Goal: Navigation & Orientation: Find specific page/section

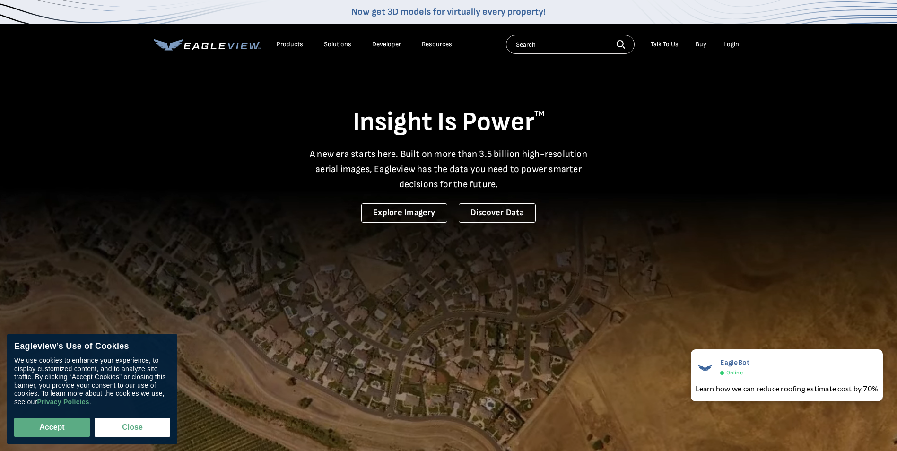
click at [735, 46] on div "Login" at bounding box center [731, 44] width 16 height 9
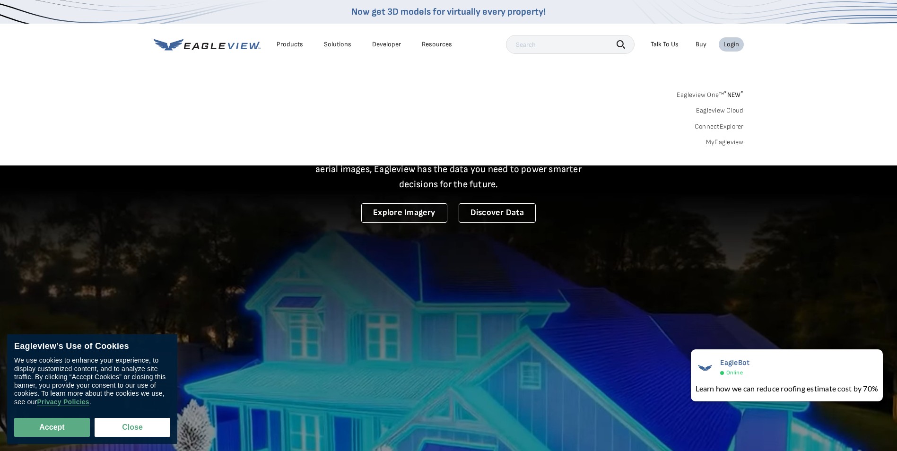
click at [727, 42] on div "Login" at bounding box center [731, 44] width 16 height 9
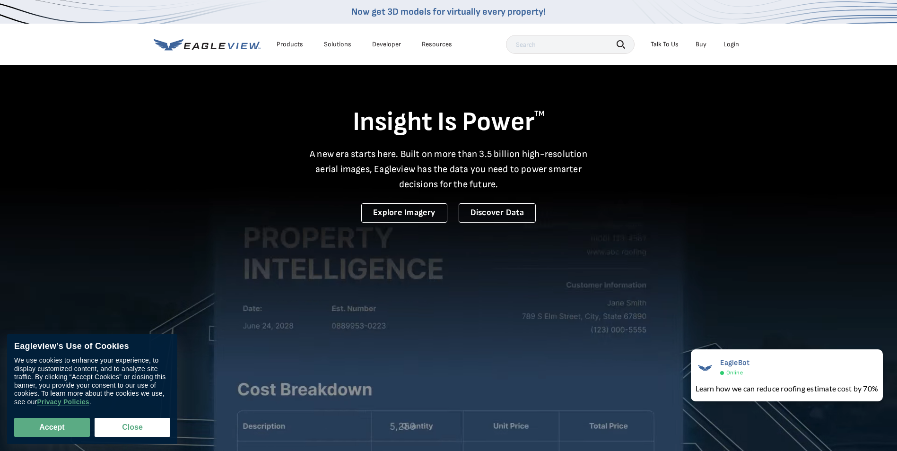
click at [730, 45] on div "Login" at bounding box center [731, 44] width 16 height 9
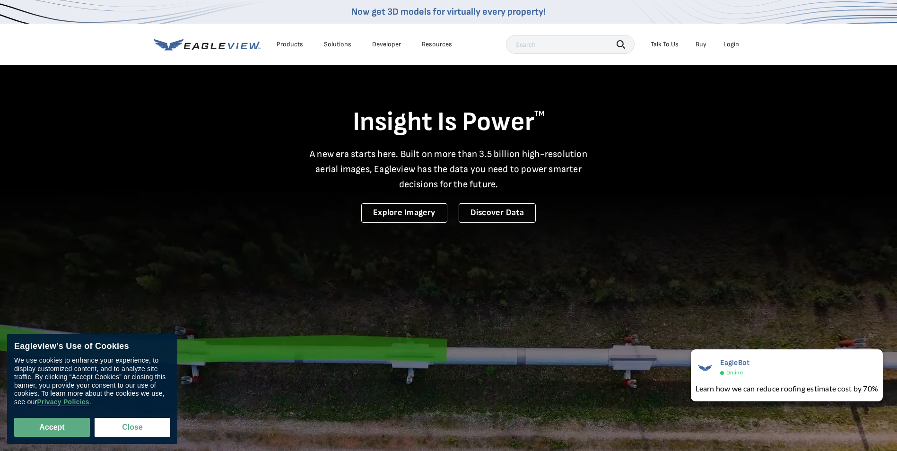
click at [731, 46] on div "Login" at bounding box center [731, 44] width 16 height 9
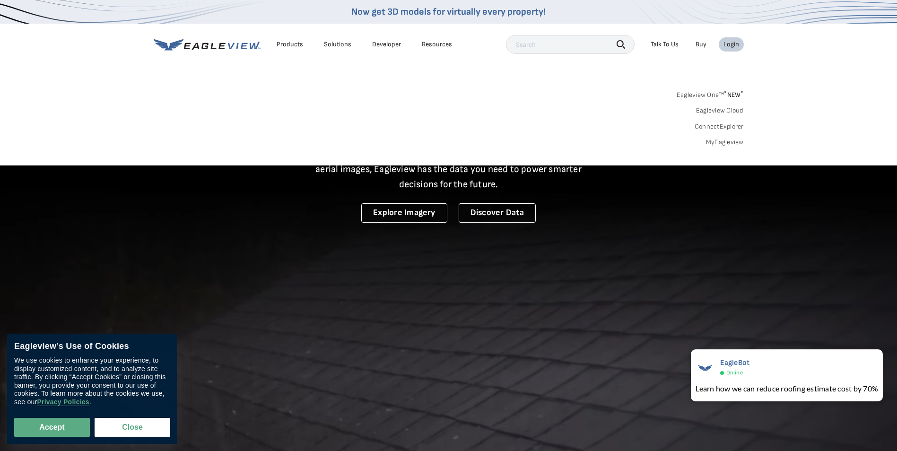
click at [730, 42] on div "Login" at bounding box center [731, 44] width 16 height 9
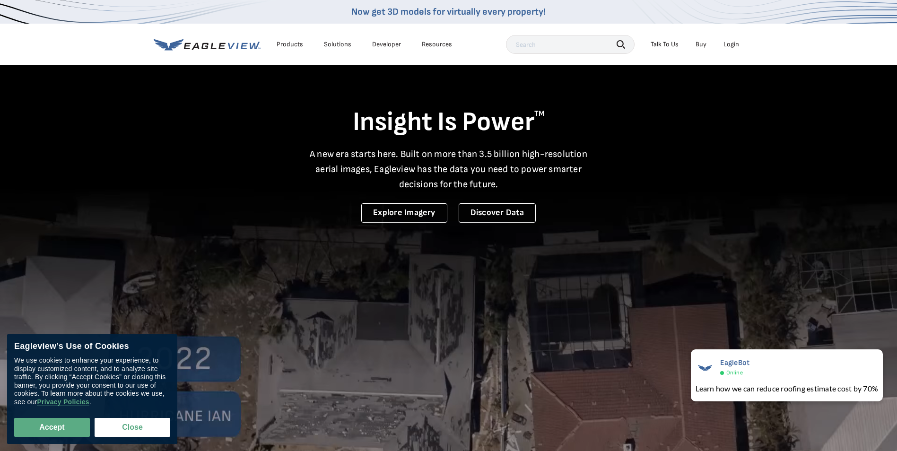
click at [730, 42] on div "Login" at bounding box center [731, 44] width 16 height 9
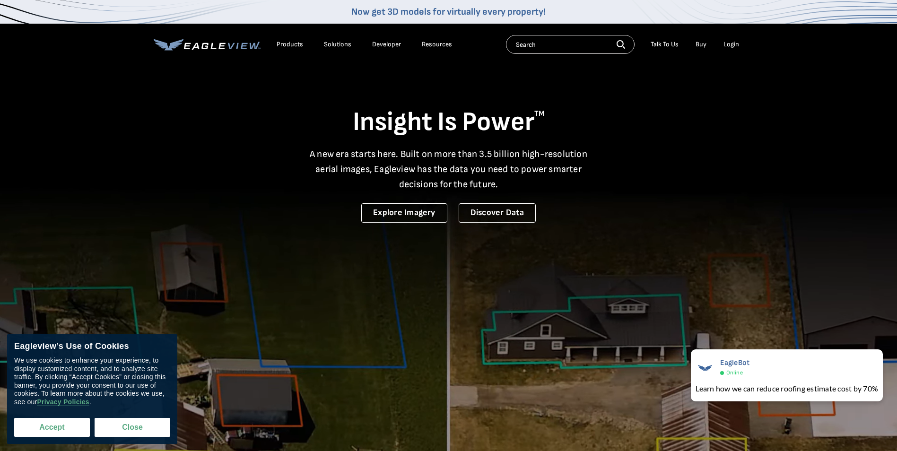
click at [56, 428] on button "Accept" at bounding box center [52, 427] width 76 height 19
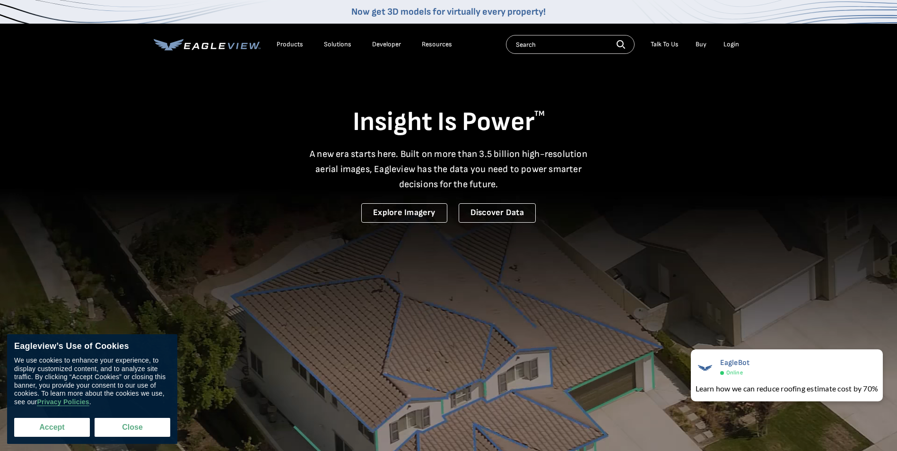
checkbox input "true"
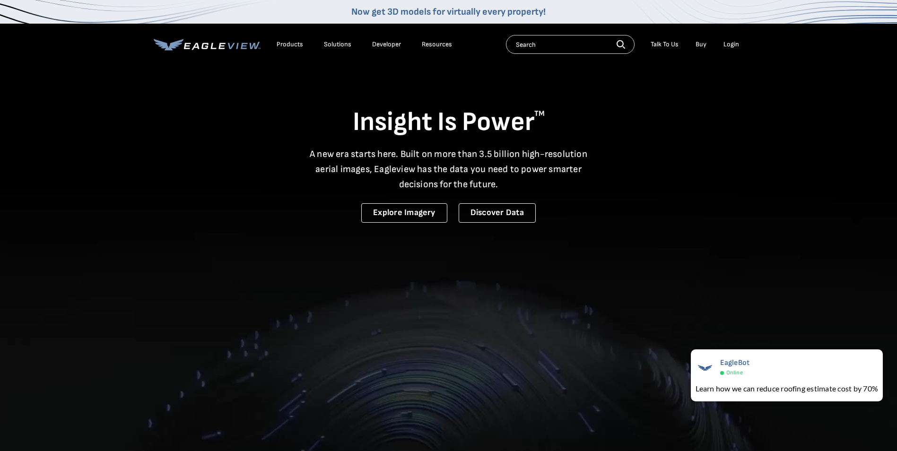
click at [731, 47] on div "Login" at bounding box center [731, 44] width 16 height 9
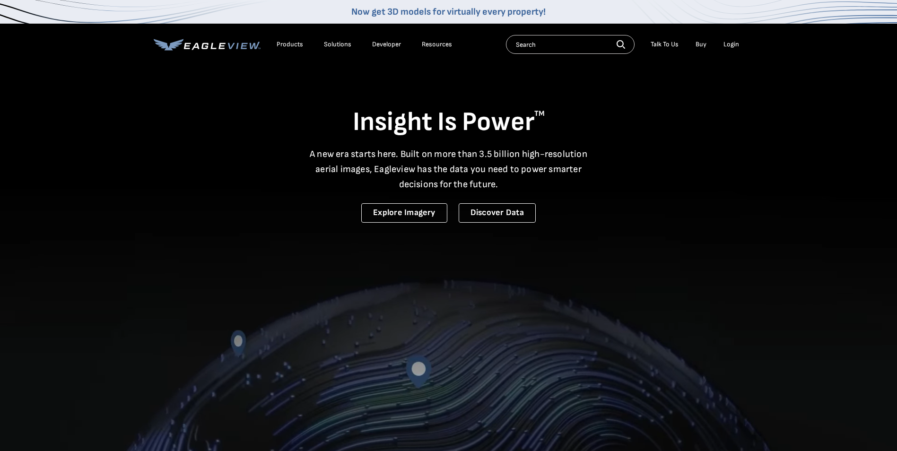
click at [728, 44] on div "Login" at bounding box center [731, 44] width 16 height 9
